Goal: Transaction & Acquisition: Purchase product/service

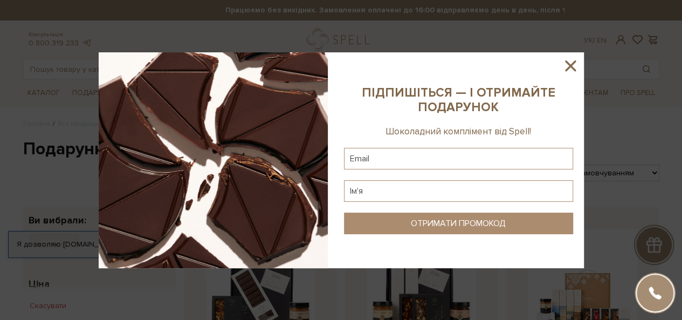
click at [571, 64] on icon at bounding box center [570, 65] width 11 height 11
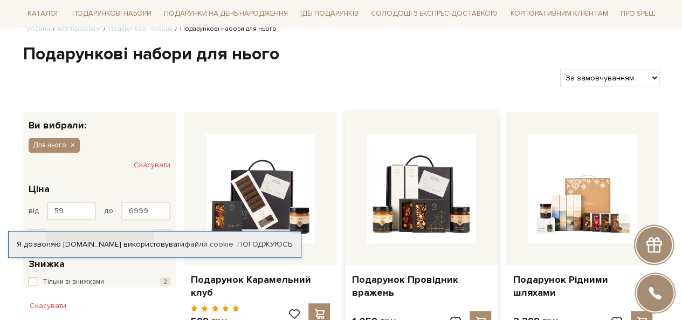
scroll to position [216, 0]
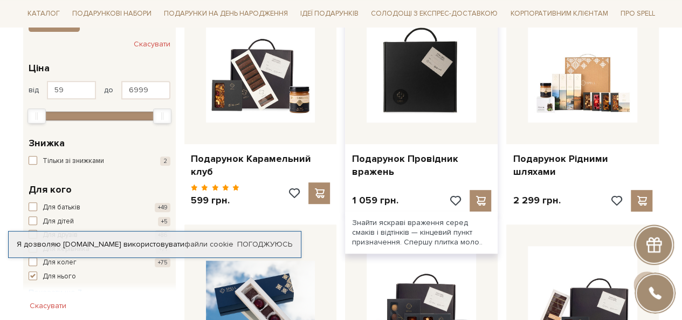
click at [416, 88] on img at bounding box center [420, 67] width 109 height 109
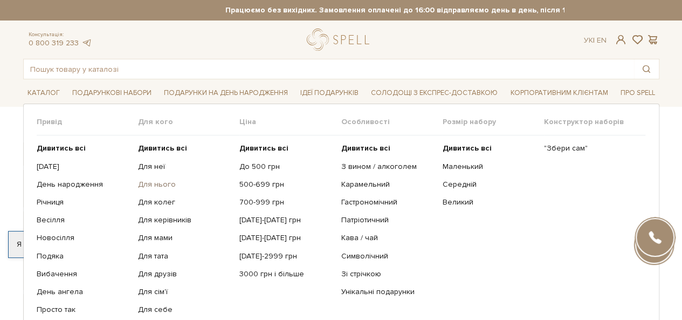
click at [154, 183] on link "Для нього" at bounding box center [184, 184] width 93 height 10
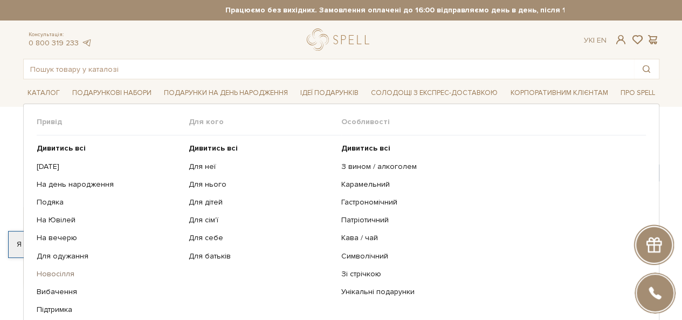
click at [56, 269] on link "Новосілля" at bounding box center [109, 274] width 144 height 10
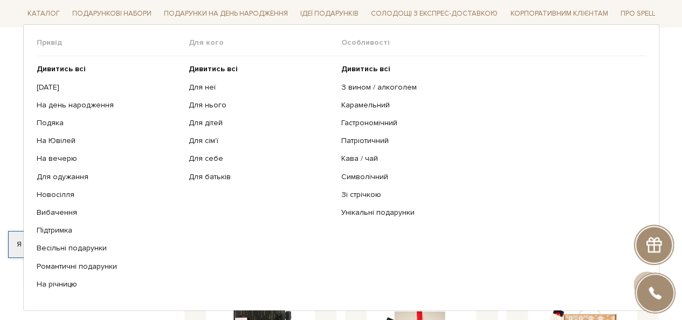
scroll to position [54, 0]
